Goal: Task Accomplishment & Management: Manage account settings

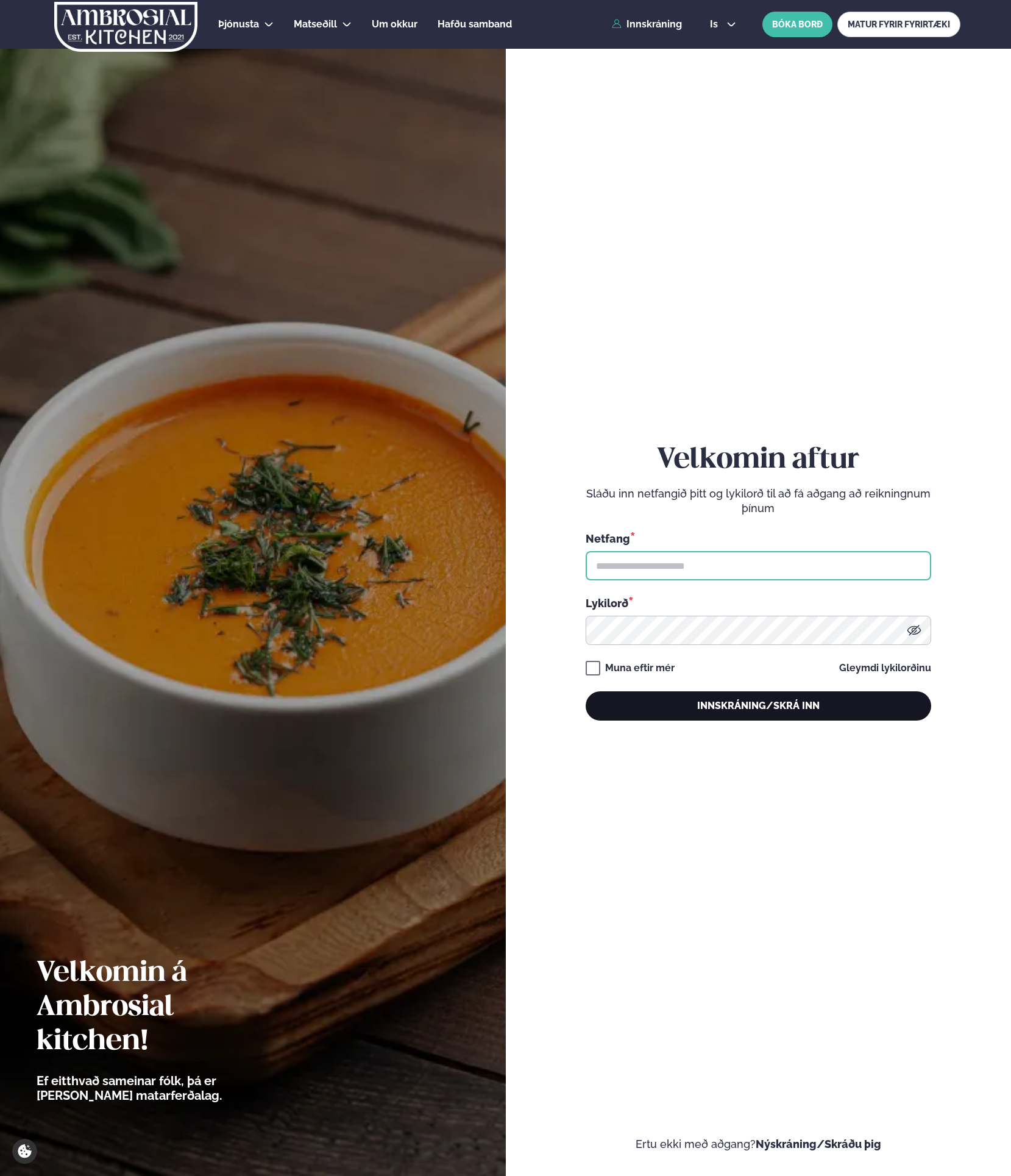
type input "**********"
click at [729, 714] on button "Innskráning/Skrá inn" at bounding box center [758, 705] width 346 height 29
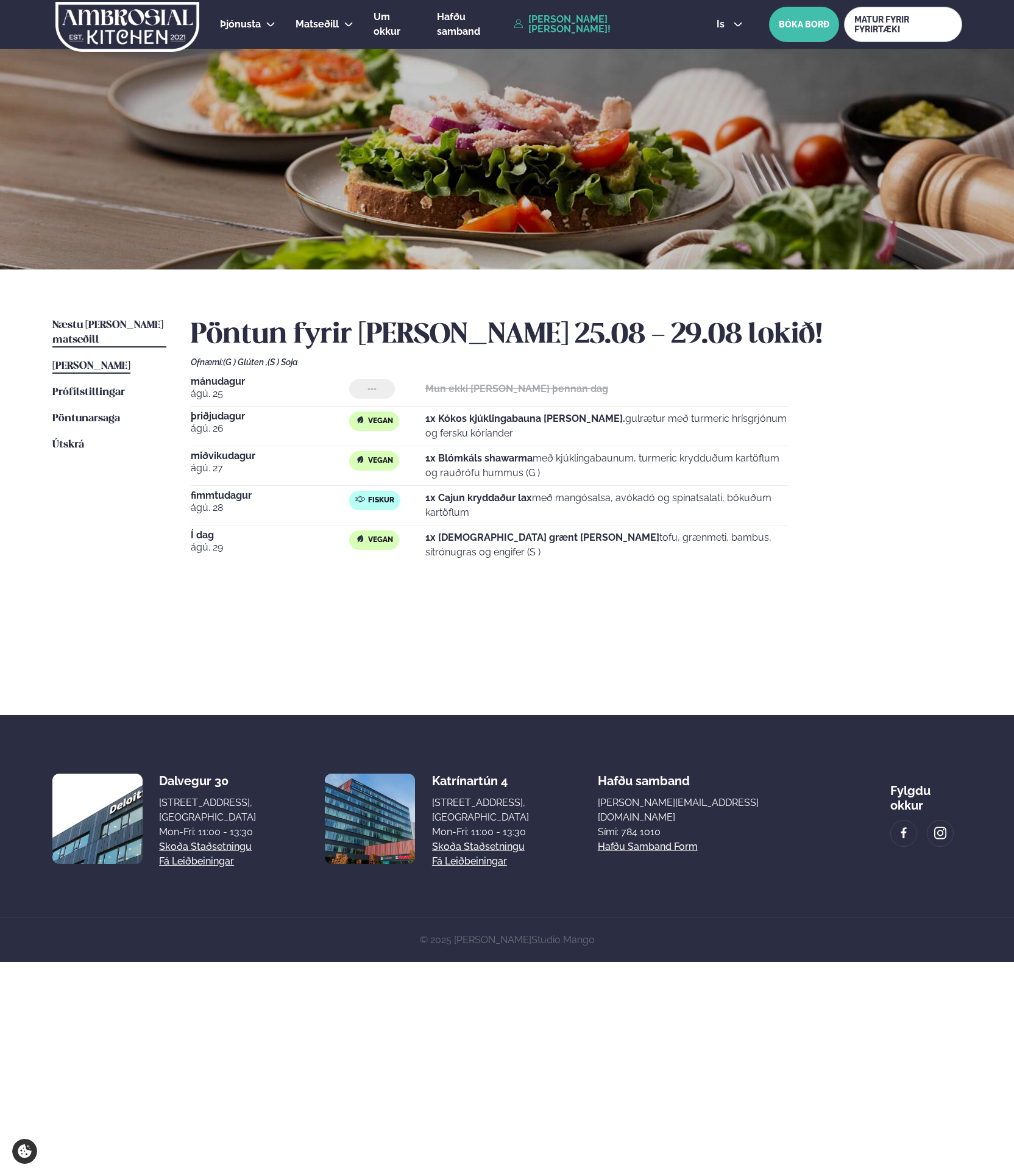
click at [103, 326] on span "Næstu [PERSON_NAME] matseðill" at bounding box center [108, 332] width 111 height 25
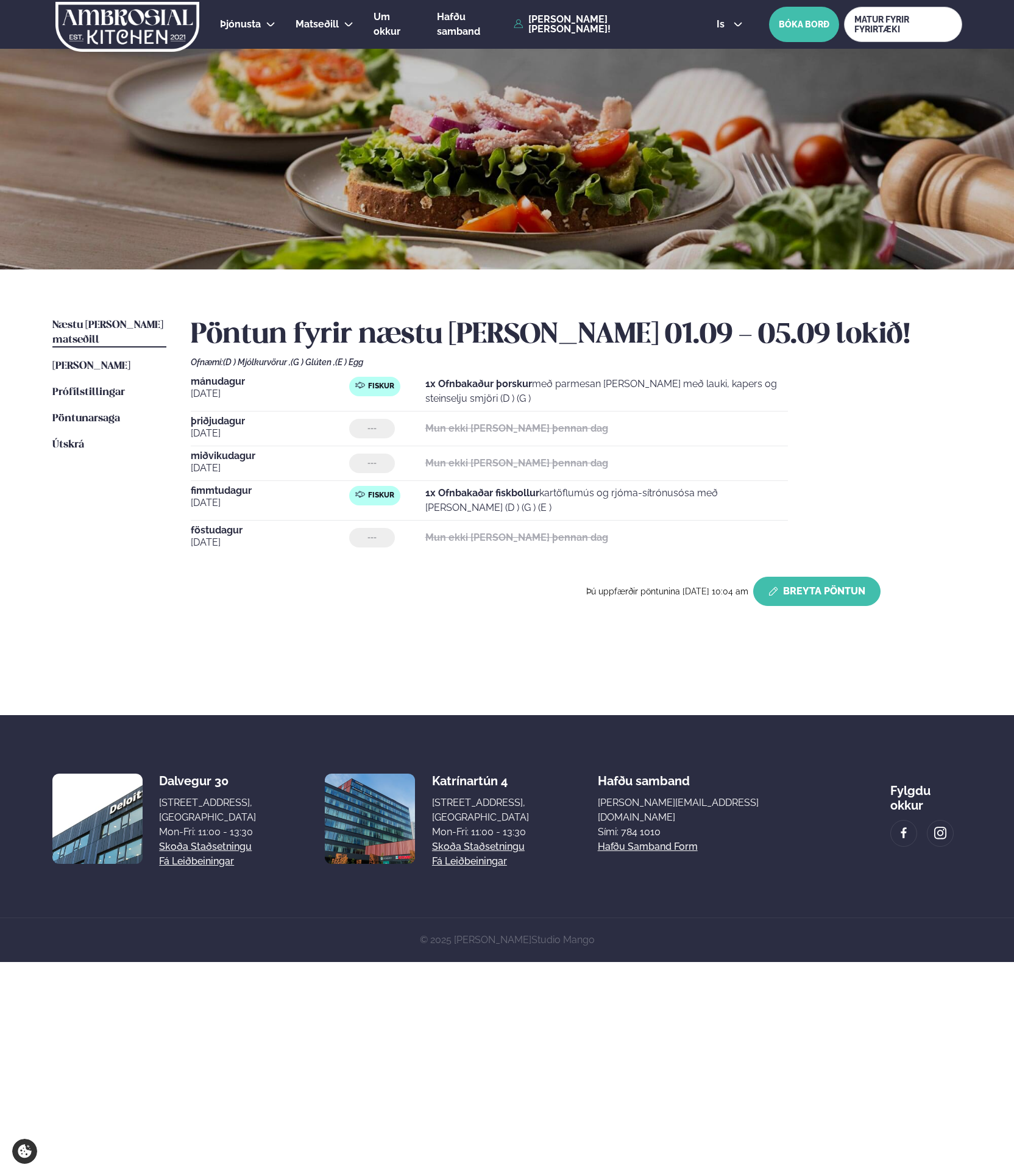
click at [827, 578] on button "Breyta Pöntun" at bounding box center [816, 591] width 127 height 29
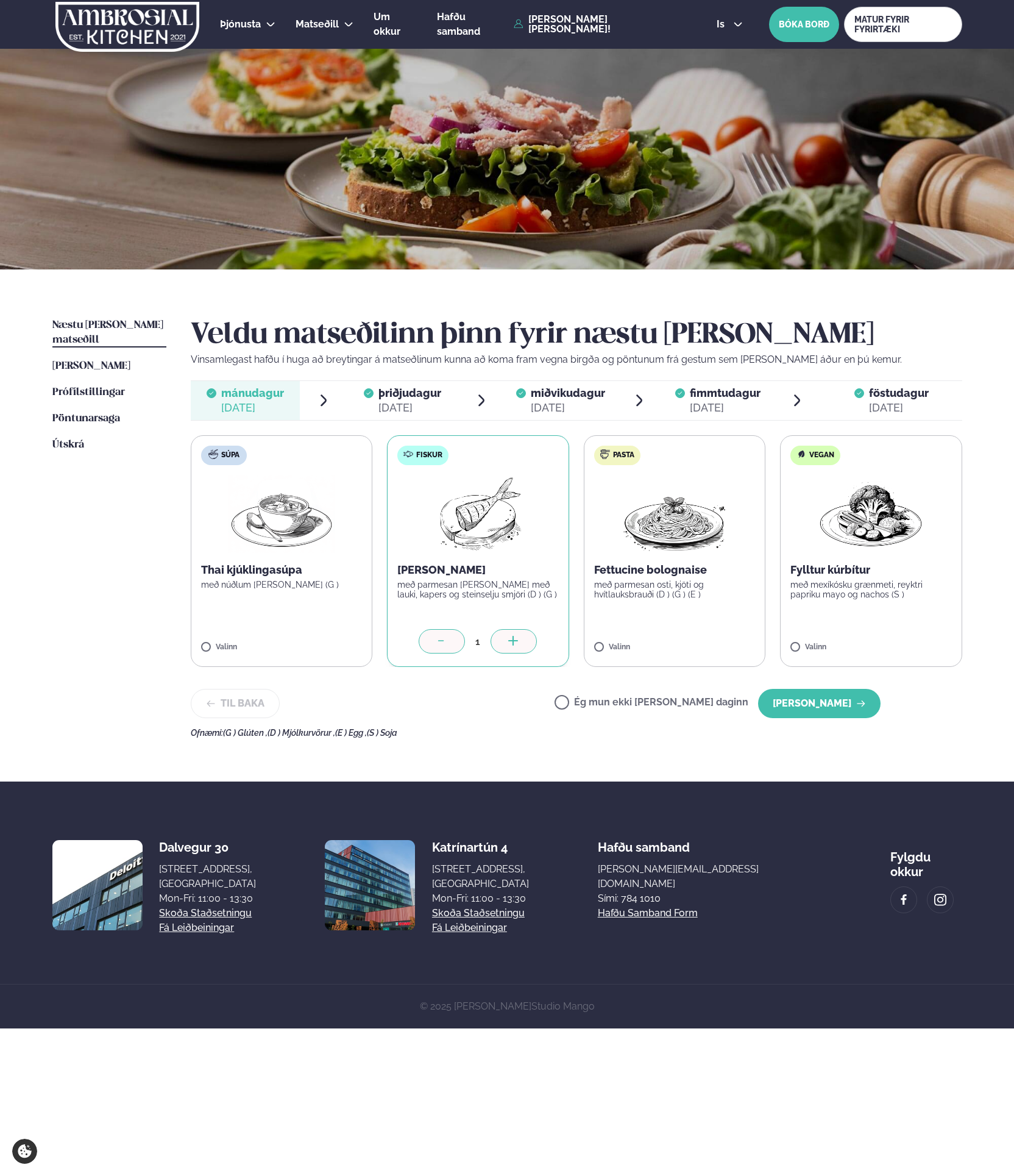
click at [602, 395] on span "miðvikudagur" at bounding box center [567, 392] width 74 height 13
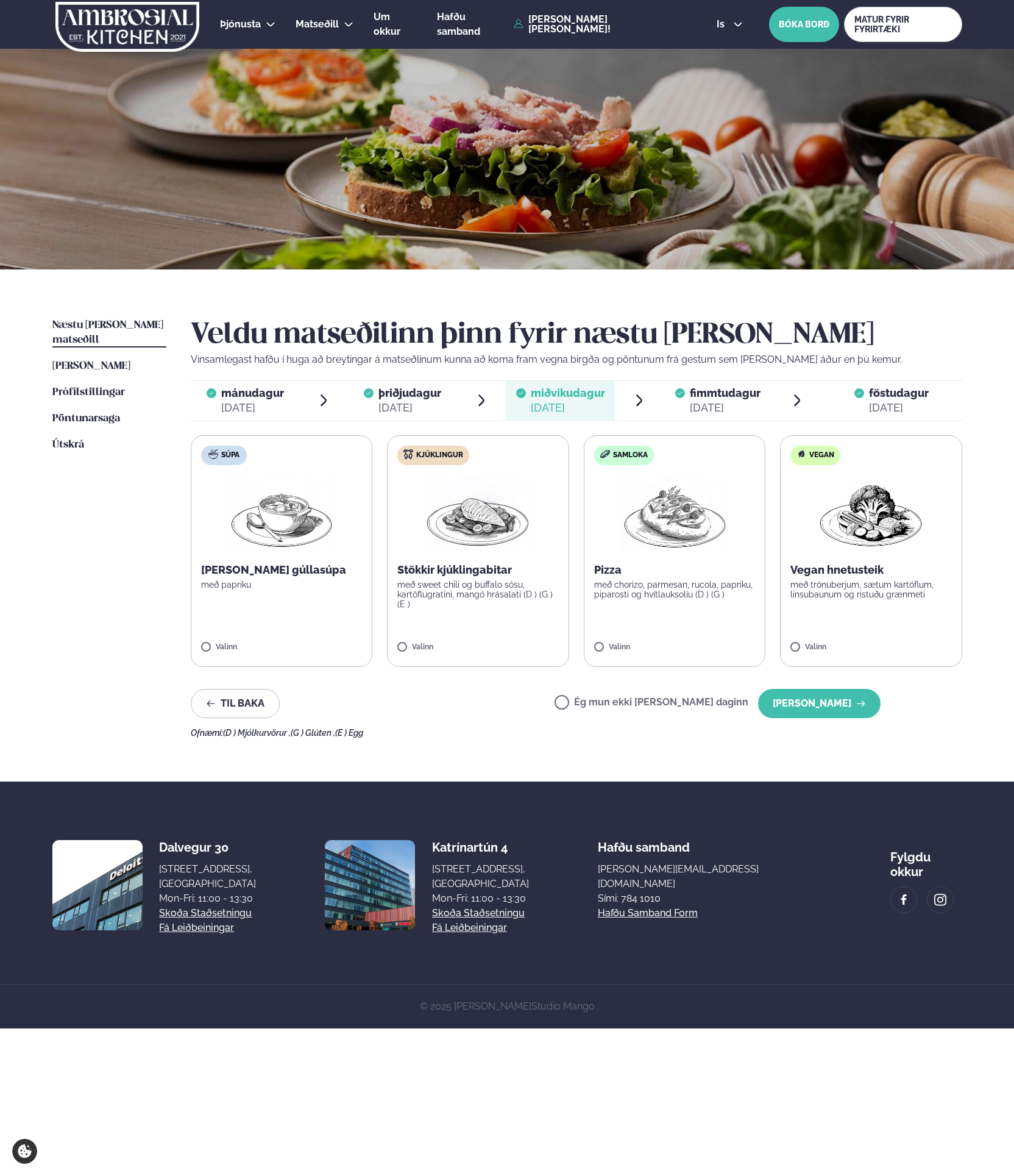
click at [343, 378] on div "Veldu matseðilinn þinn fyrir næstu [PERSON_NAME] Vinsamlegast hafðu í huga að b…" at bounding box center [576, 527] width 771 height 419
click at [371, 384] on span "þriðjudagur þri. [DATE]" at bounding box center [403, 400] width 109 height 39
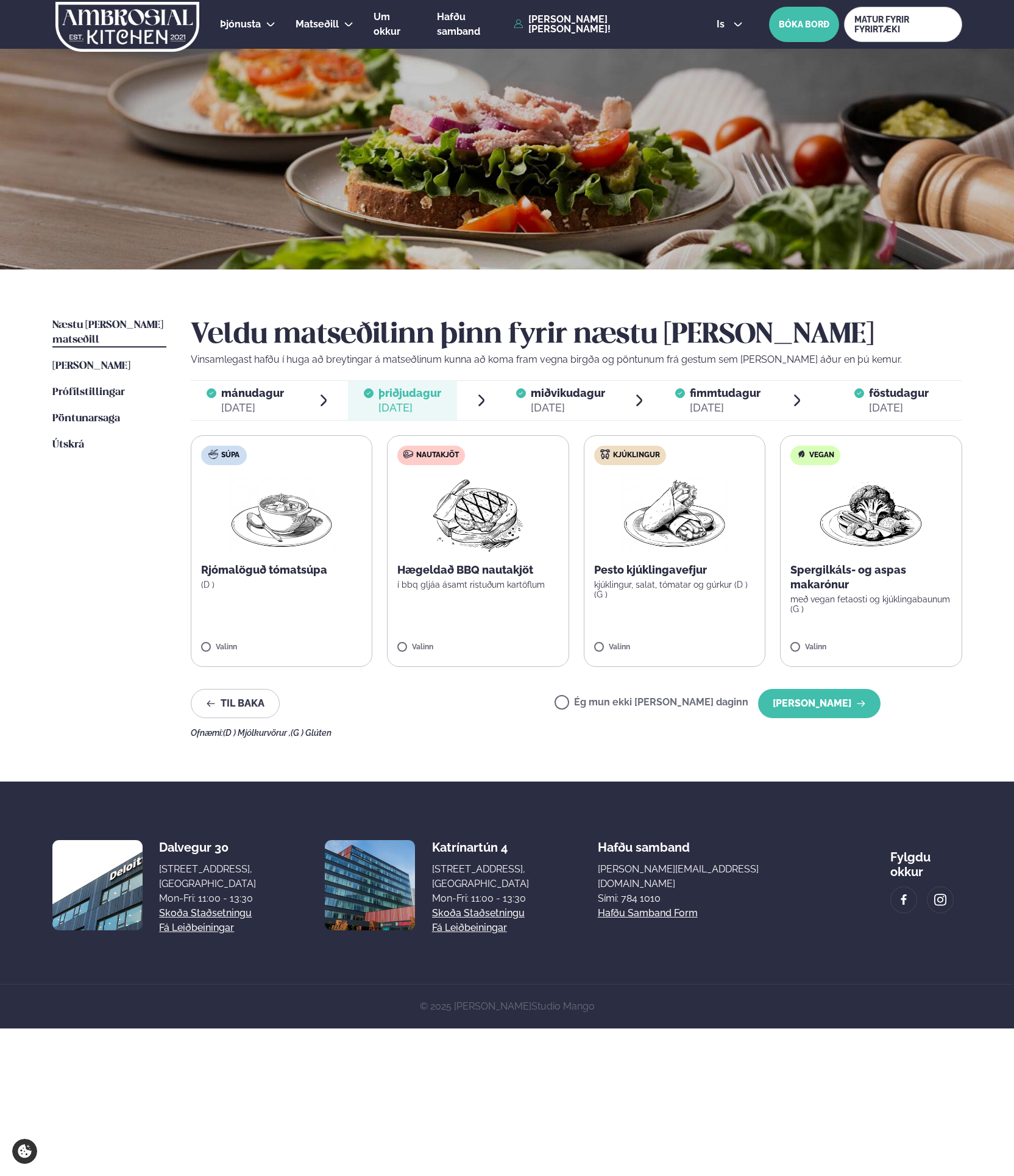
click at [848, 401] on span "föstudagur fös. [DATE]" at bounding box center [891, 400] width 141 height 39
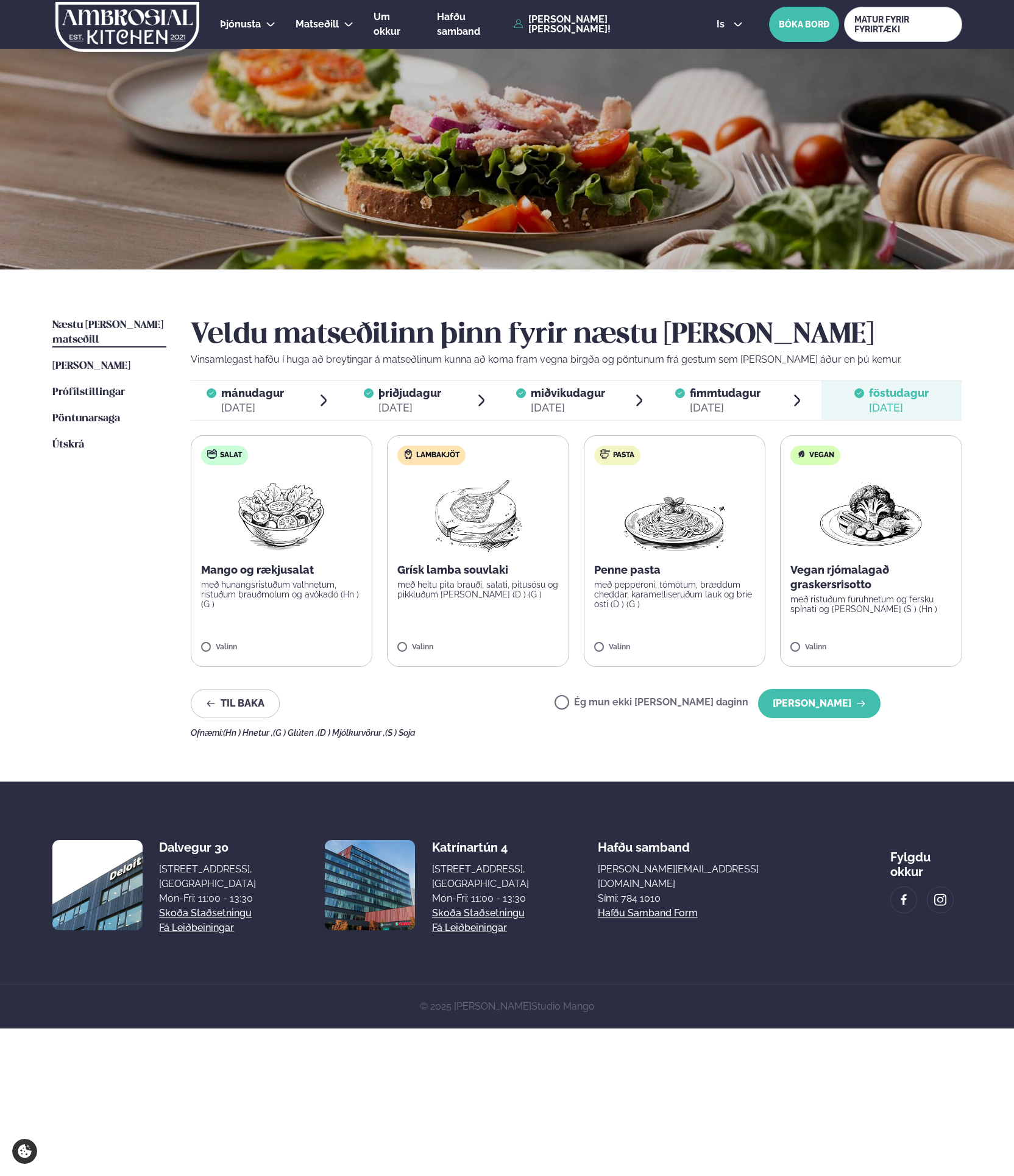
click at [559, 407] on div "[DATE]" at bounding box center [567, 407] width 74 height 15
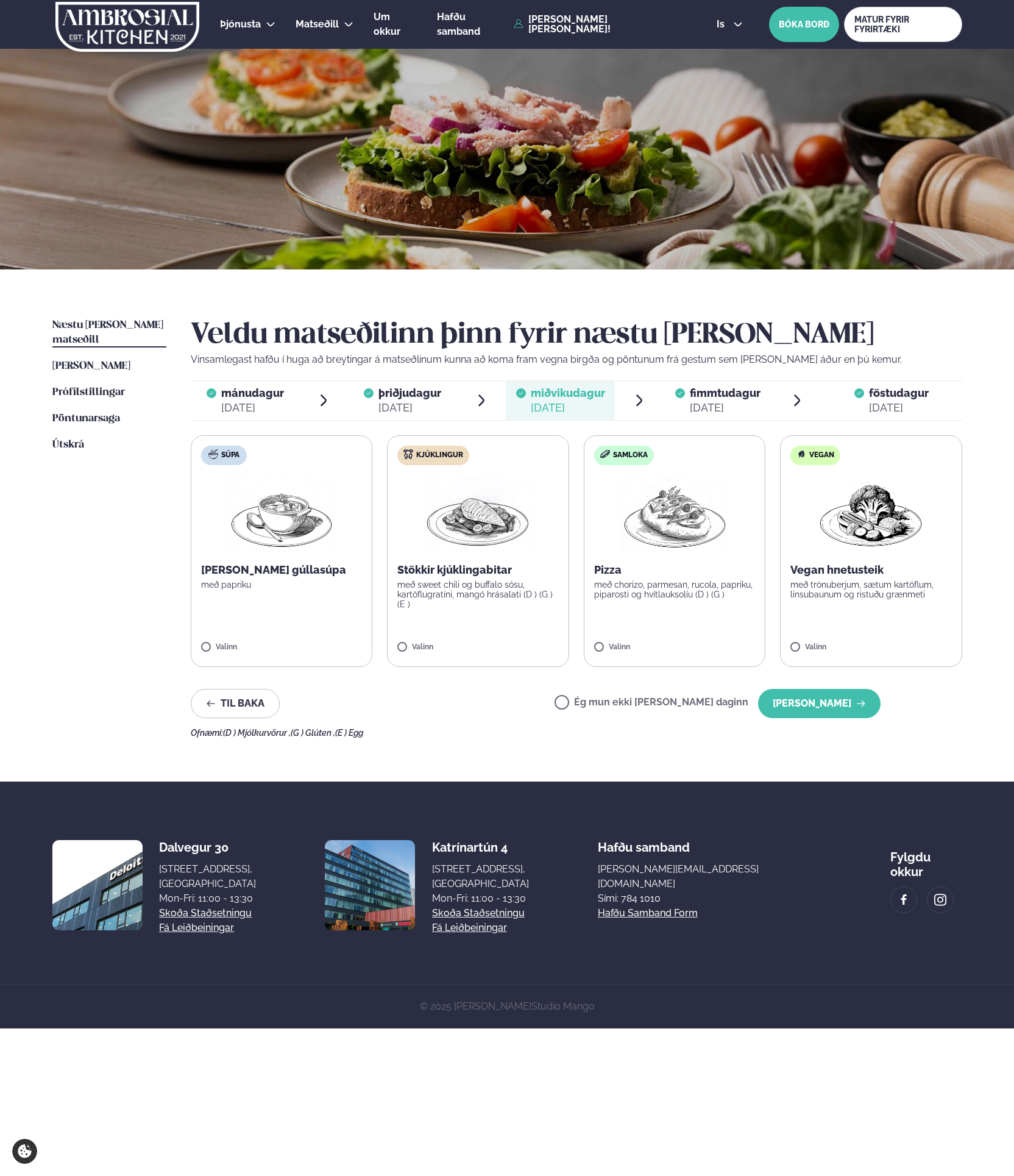
click at [870, 384] on span "föstudagur fös. [DATE]" at bounding box center [891, 400] width 141 height 39
